Goal: Information Seeking & Learning: Learn about a topic

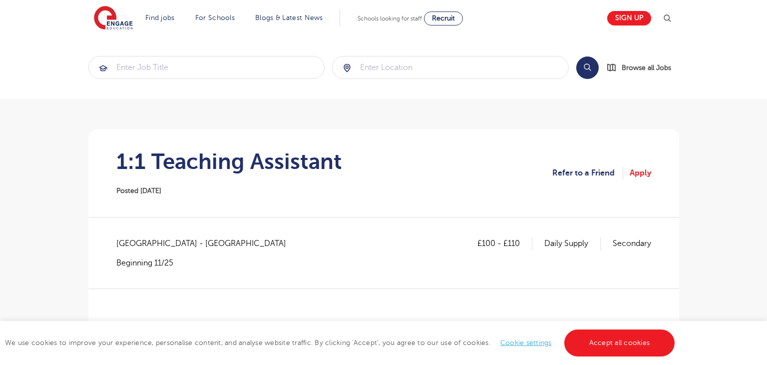
scroll to position [33, 0]
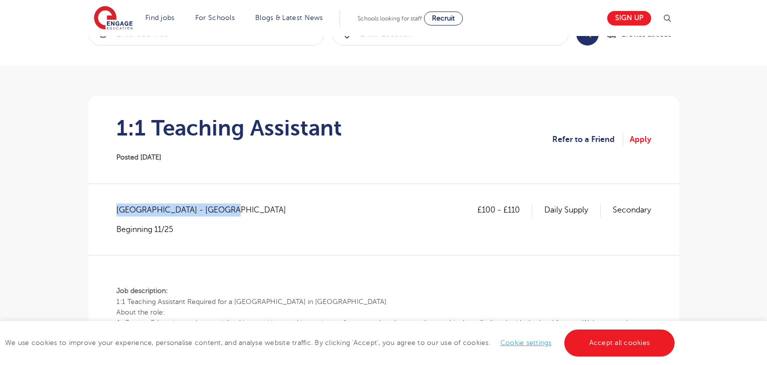
drag, startPoint x: 117, startPoint y: 208, endPoint x: 226, endPoint y: 207, distance: 109.4
click at [226, 207] on span "North Yorkshire - Harrogate" at bounding box center [206, 209] width 180 height 13
copy span "North Yorkshire - Harrogate"
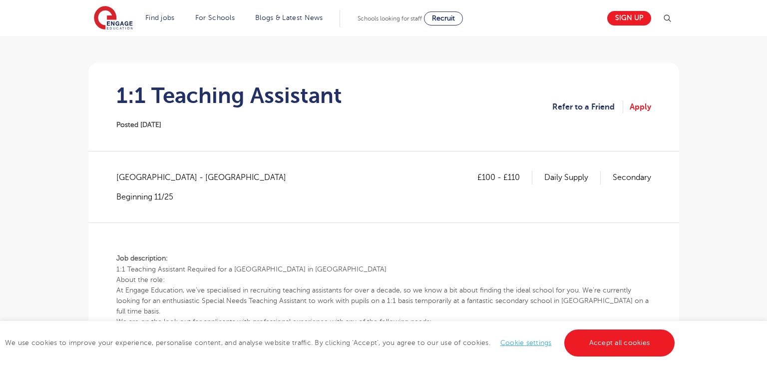
scroll to position [63, 0]
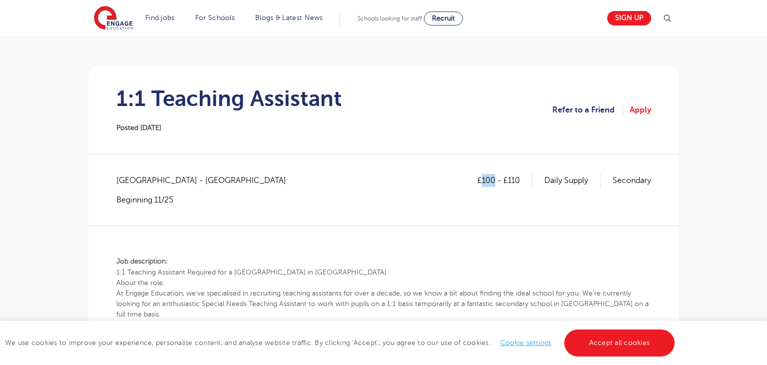
drag, startPoint x: 481, startPoint y: 179, endPoint x: 495, endPoint y: 182, distance: 13.8
click at [495, 182] on p "£100 - £110" at bounding box center [505, 180] width 55 height 13
copy p "100"
drag, startPoint x: 506, startPoint y: 181, endPoint x: 529, endPoint y: 182, distance: 23.0
click at [529, 182] on p "£100 - £110" at bounding box center [505, 180] width 55 height 13
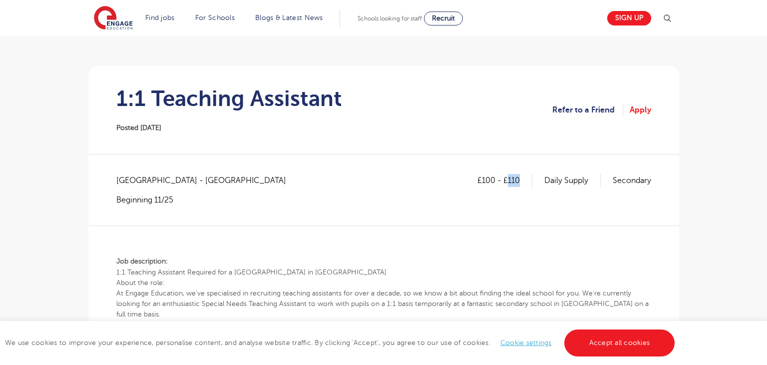
copy p "110"
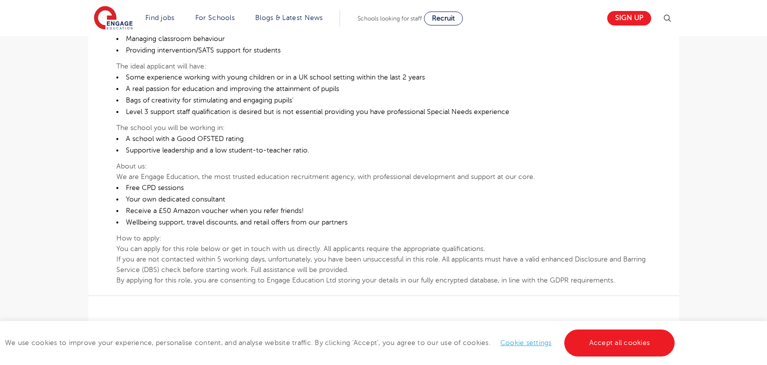
scroll to position [518, 0]
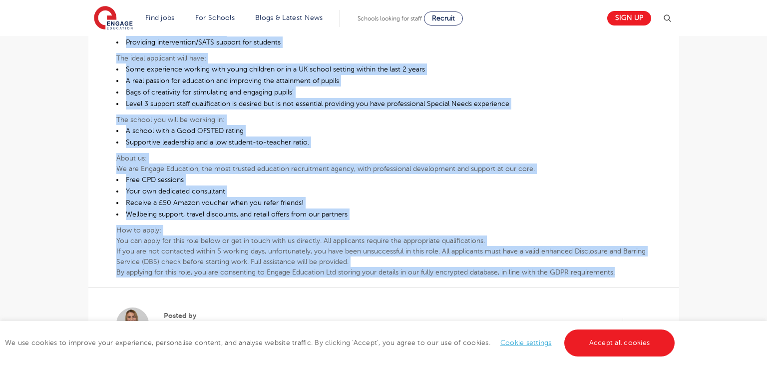
drag, startPoint x: 115, startPoint y: 262, endPoint x: 634, endPoint y: 268, distance: 518.7
click at [634, 268] on div "£100 - £110 Daily Supply Secondary North Yorkshire - Harrogate Beginning 11/25 …" at bounding box center [383, 44] width 575 height 650
copy div "Job description: 1:1 Teaching Assistant Required for a Mainstream Secondary Sch…"
click at [413, 122] on p "The school you will be working in:" at bounding box center [383, 119] width 535 height 10
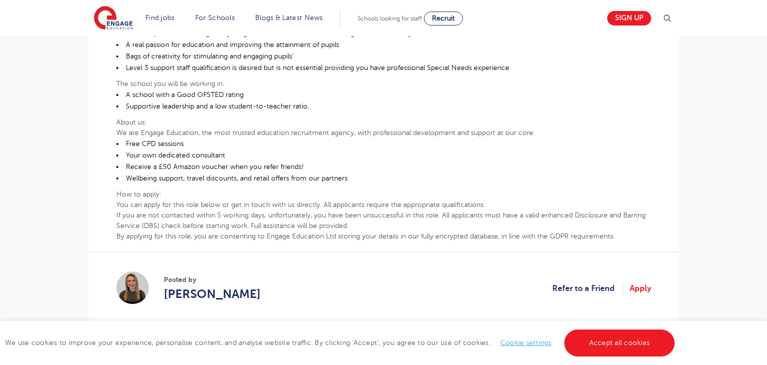
scroll to position [556, 0]
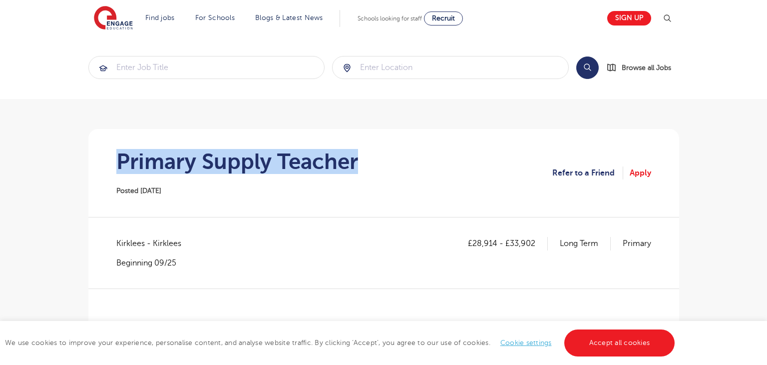
drag, startPoint x: 118, startPoint y: 150, endPoint x: 410, endPoint y: 166, distance: 292.7
click at [410, 166] on section "Primary Supply Teacher Posted [DATE] Refer to a Friend Apply" at bounding box center [383, 173] width 575 height 88
copy h1 "Primary Supply Teacher"
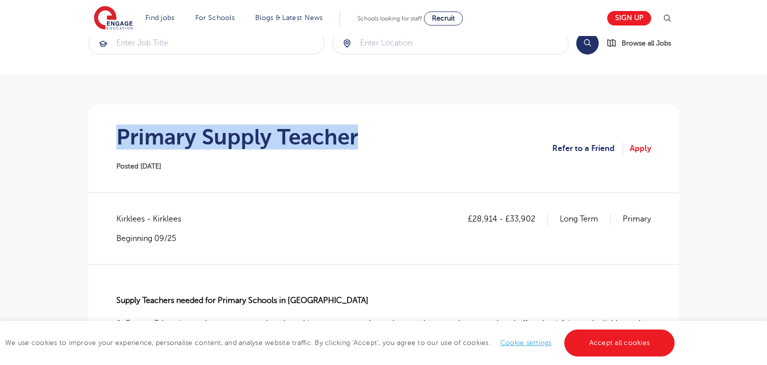
scroll to position [26, 0]
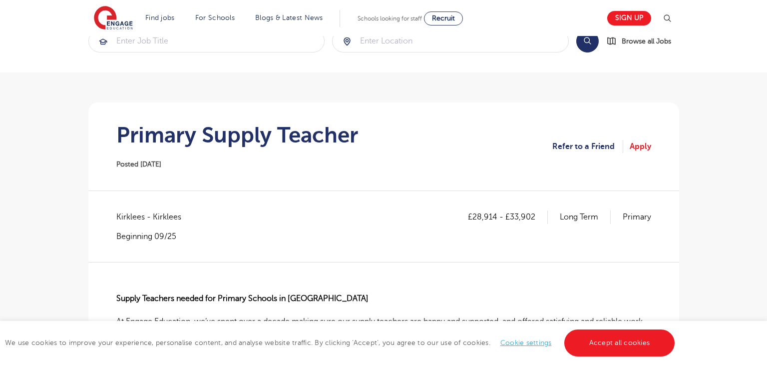
click at [126, 212] on span "Kirklees - Kirklees" at bounding box center [153, 216] width 75 height 13
copy span "Kirklees"
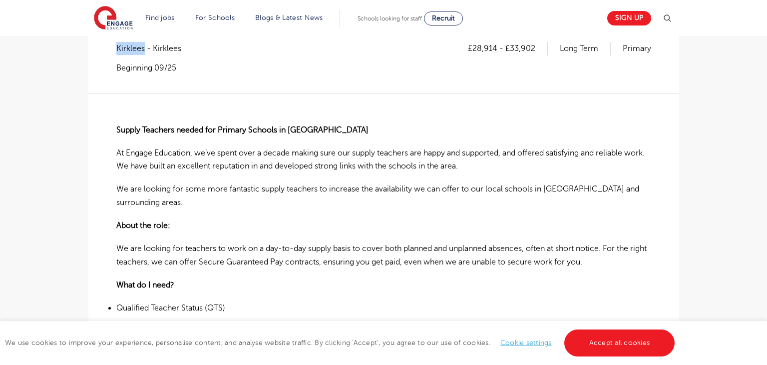
scroll to position [196, 0]
drag, startPoint x: 474, startPoint y: 42, endPoint x: 496, endPoint y: 43, distance: 21.5
click at [496, 43] on p "£28,914 - £33,902" at bounding box center [508, 47] width 80 height 13
copy p "28,914"
drag, startPoint x: 511, startPoint y: 46, endPoint x: 540, endPoint y: 47, distance: 29.0
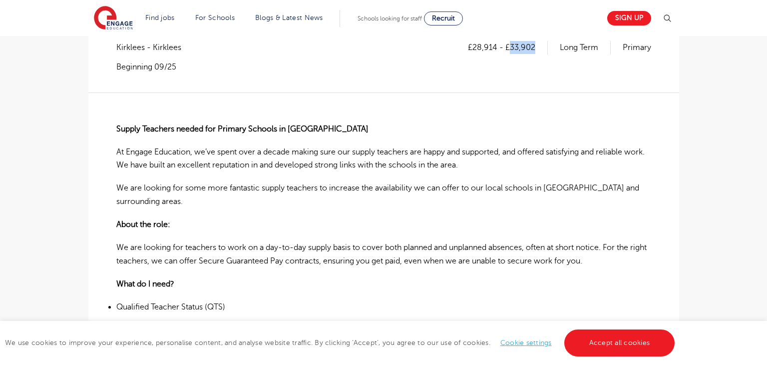
click at [540, 47] on p "£28,914 - £33,902" at bounding box center [508, 47] width 80 height 13
copy p "33,902"
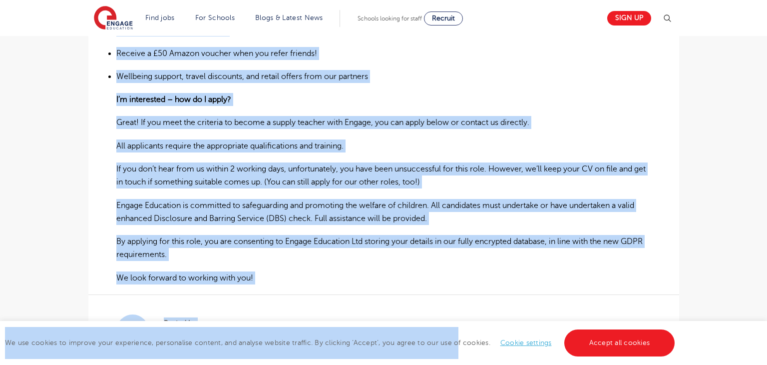
scroll to position [685, 0]
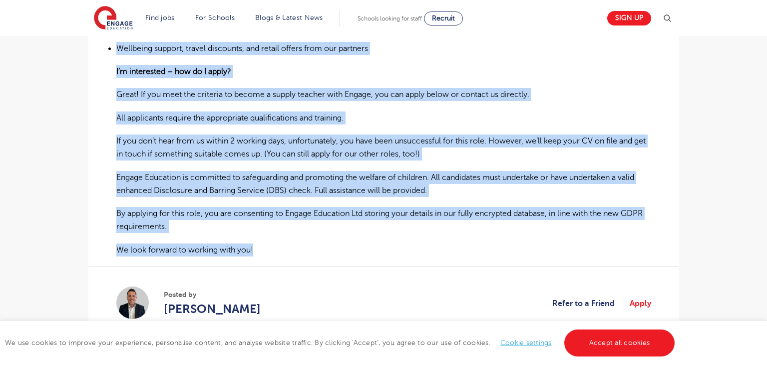
drag, startPoint x: 117, startPoint y: 125, endPoint x: 452, endPoint y: 235, distance: 352.3
copy div "Supply Teachers needed for Primary Schools in Brighouse At Engage Education, we…"
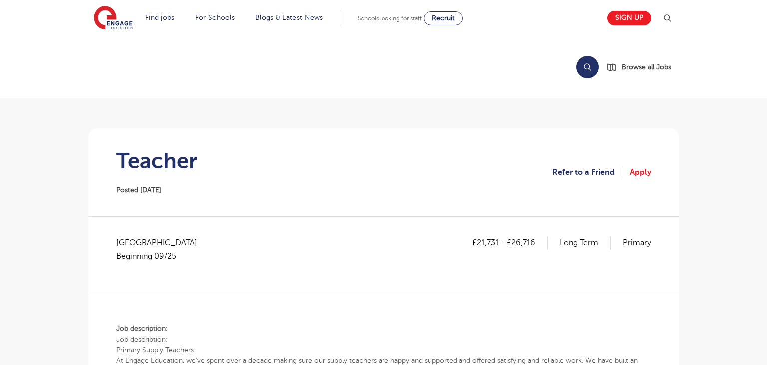
click at [181, 159] on h1 "Teacher" at bounding box center [156, 160] width 81 height 25
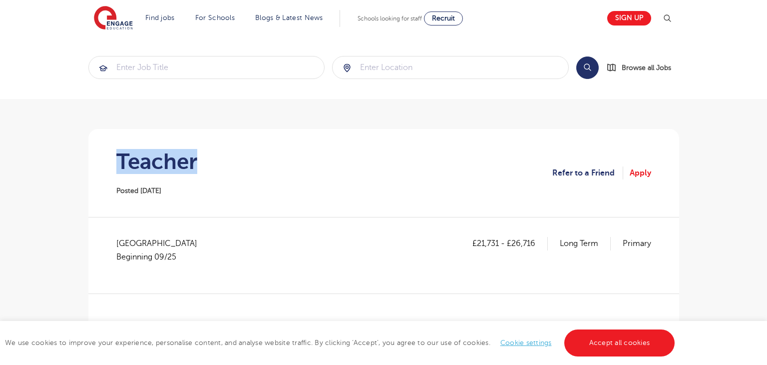
click at [181, 159] on h1 "Teacher" at bounding box center [156, 161] width 81 height 25
copy h1 "Teacher"
click at [139, 249] on span "[GEOGRAPHIC_DATA] Beginning 09/25" at bounding box center [161, 250] width 91 height 26
drag, startPoint x: 116, startPoint y: 237, endPoint x: 178, endPoint y: 241, distance: 61.6
click at [178, 241] on span "[GEOGRAPHIC_DATA] Beginning 09/25" at bounding box center [161, 250] width 91 height 26
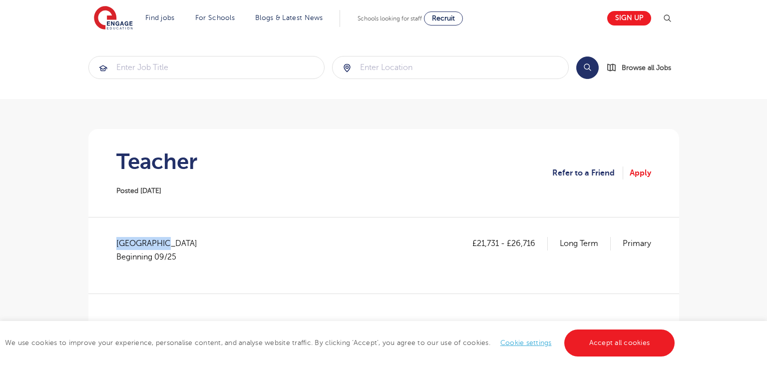
copy span "[GEOGRAPHIC_DATA]"
click at [339, 179] on section "Teacher Posted [DATE] Refer to a Friend Apply" at bounding box center [383, 173] width 575 height 88
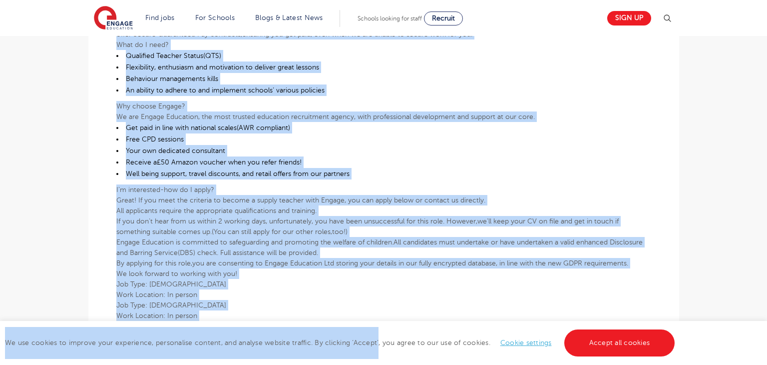
scroll to position [412, 0]
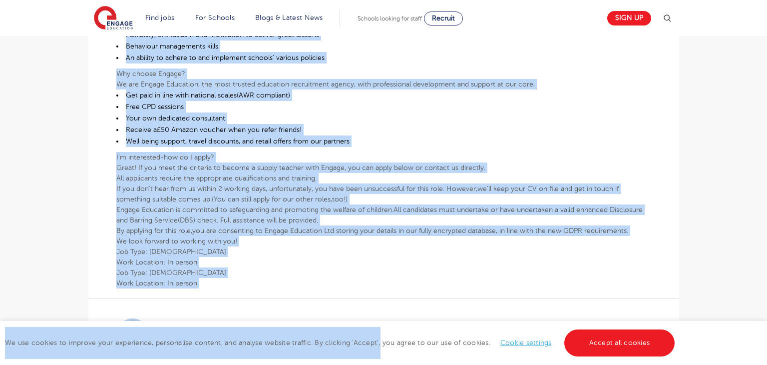
drag, startPoint x: 115, startPoint y: 168, endPoint x: 391, endPoint y: 324, distance: 316.6
click at [385, 341] on body "Find jobs All vacancies We have one of the UK's largest database. and with hund…" at bounding box center [383, 220] width 767 height 1264
click at [388, 278] on p "Work Location: In person" at bounding box center [383, 283] width 535 height 10
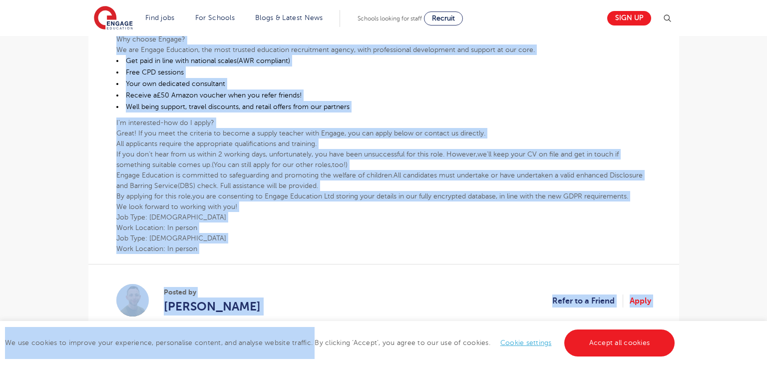
scroll to position [498, 0]
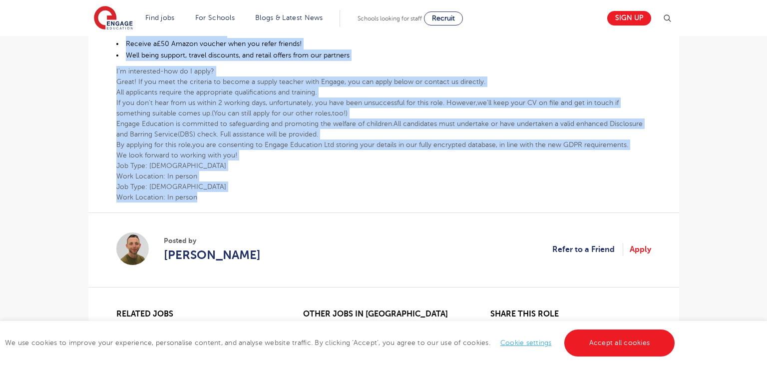
drag, startPoint x: 117, startPoint y: 111, endPoint x: 346, endPoint y: 194, distance: 243.6
copy div "Lor ipsumdolors: Ame consectetur: Adipisc Elitse Doeiusmo Te Incidi Utlaboree, …"
click at [314, 173] on p "Work Location: In person" at bounding box center [383, 176] width 535 height 10
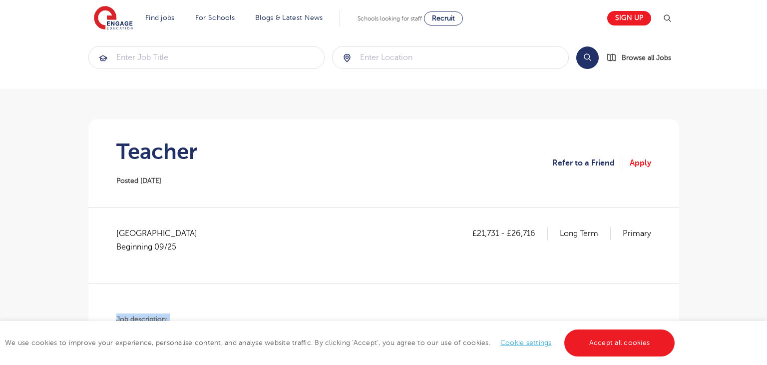
scroll to position [10, 0]
drag, startPoint x: 477, startPoint y: 231, endPoint x: 498, endPoint y: 229, distance: 20.6
click at [498, 229] on p "£21,731 - £26,716" at bounding box center [510, 232] width 75 height 13
copy p "21,731"
drag, startPoint x: 513, startPoint y: 231, endPoint x: 537, endPoint y: 229, distance: 24.6
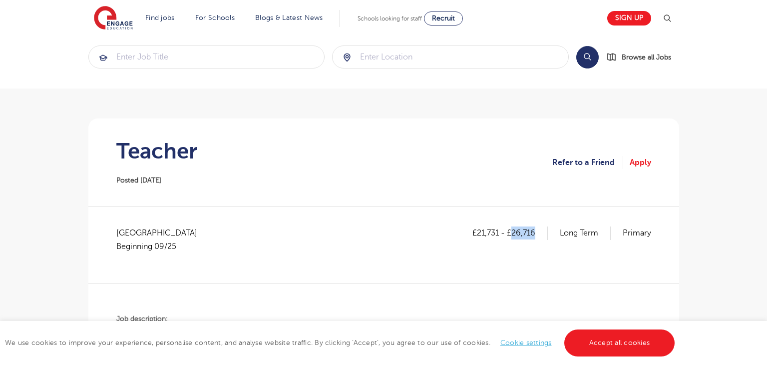
click at [537, 229] on p "£21,731 - £26,716" at bounding box center [510, 232] width 75 height 13
copy p "26,716"
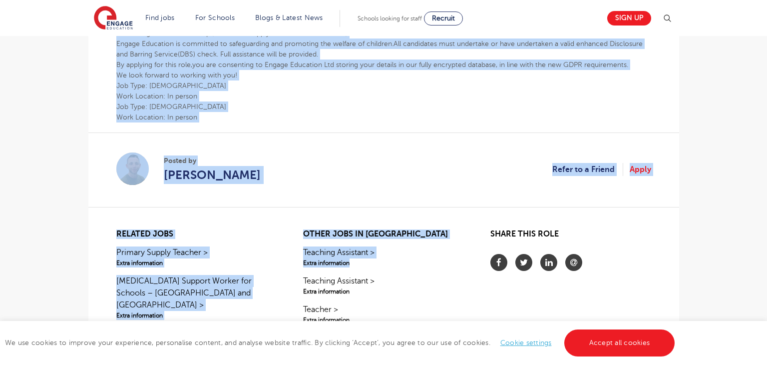
scroll to position [600, 0]
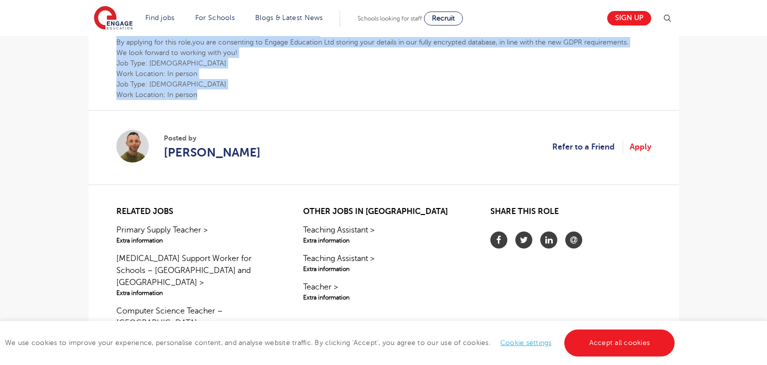
drag, startPoint x: 117, startPoint y: 195, endPoint x: 380, endPoint y: 91, distance: 282.8
copy div "Lor ipsumdolors: Ame consectetur: Adipisc Elitse Doeiusmo Te Incidi Utlaboree, …"
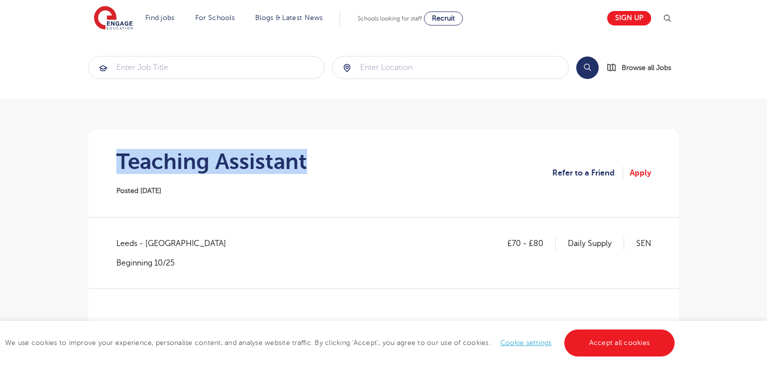
drag, startPoint x: 119, startPoint y: 163, endPoint x: 347, endPoint y: 169, distance: 228.4
click at [347, 169] on section "Teaching Assistant Posted [DATE] Refer to a Friend Apply" at bounding box center [383, 173] width 575 height 88
copy h1 "Teaching Assistant"
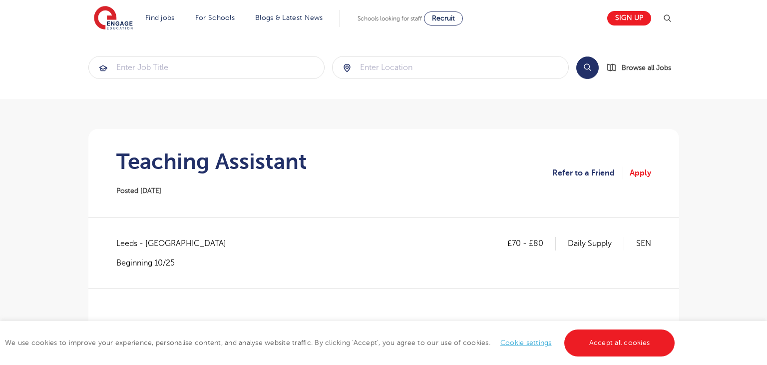
click at [120, 239] on span "Leeds - [GEOGRAPHIC_DATA]" at bounding box center [176, 243] width 120 height 13
copy span "[GEOGRAPHIC_DATA]"
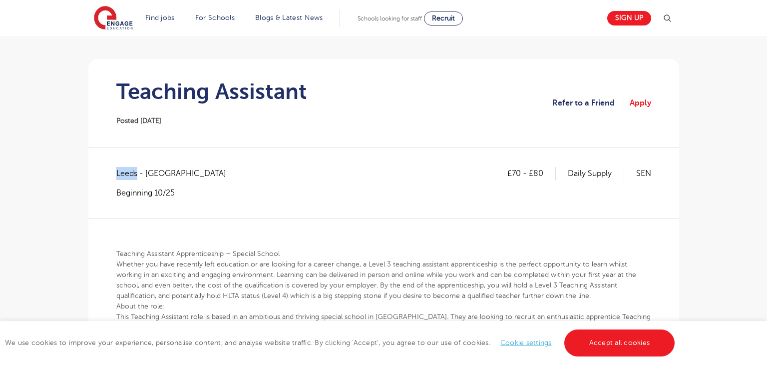
scroll to position [74, 0]
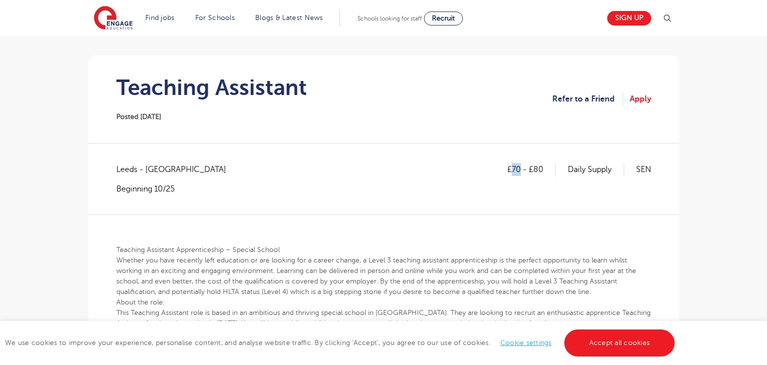
drag, startPoint x: 512, startPoint y: 165, endPoint x: 520, endPoint y: 166, distance: 7.6
click at [520, 166] on p "£70 - £80" at bounding box center [532, 169] width 48 height 13
copy p "70"
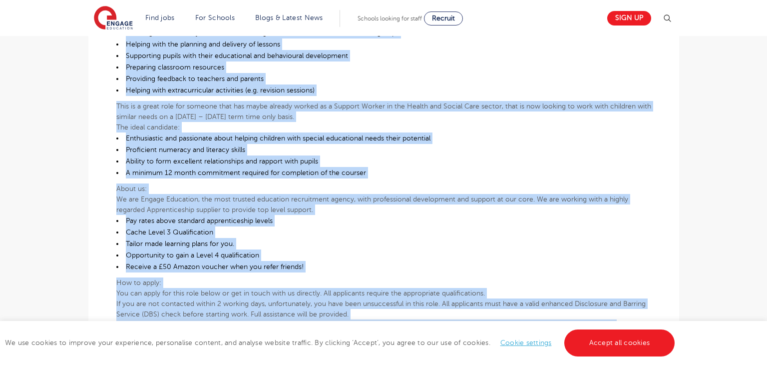
scroll to position [548, 0]
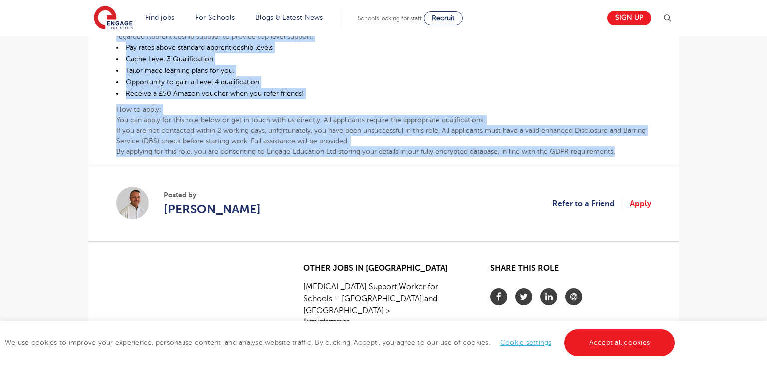
drag, startPoint x: 115, startPoint y: 249, endPoint x: 653, endPoint y: 147, distance: 547.3
copy div "Loremips Dolorsita Consecteturadi – Elitsed Doeius Tempori utl etdo magnaali en…"
